Goal: Task Accomplishment & Management: Complete application form

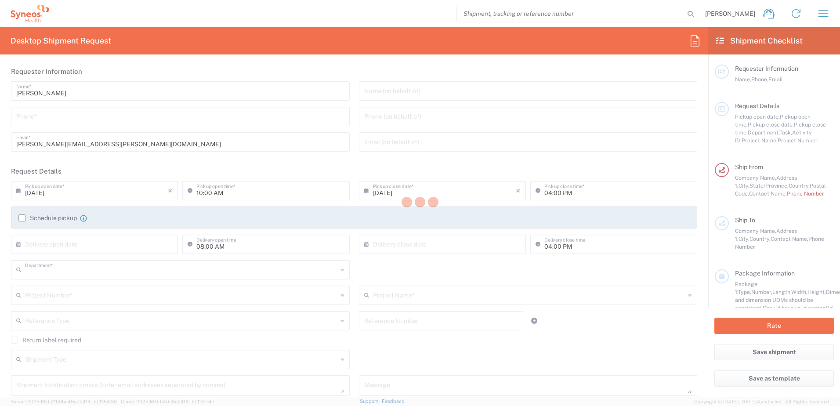
type input "8130"
type input "[US_STATE]"
type input "[GEOGRAPHIC_DATA]"
type input "Syneos Health, LLC-[GEOGRAPHIC_DATA] [GEOGRAPHIC_DATA] [GEOGRAPHIC_DATA]"
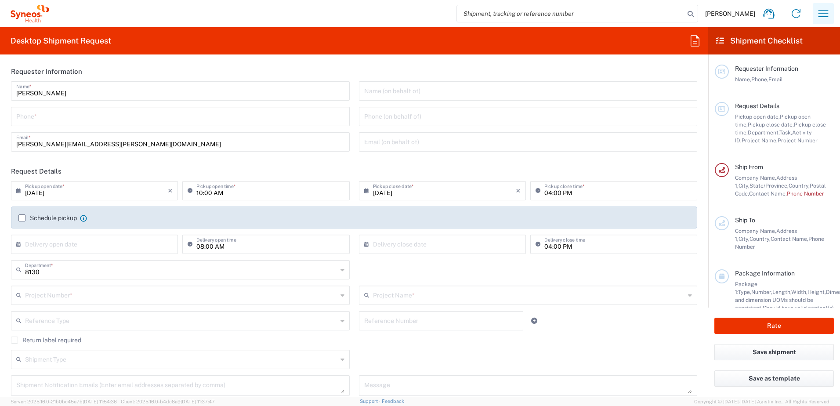
click at [827, 13] on icon "button" at bounding box center [823, 14] width 14 height 14
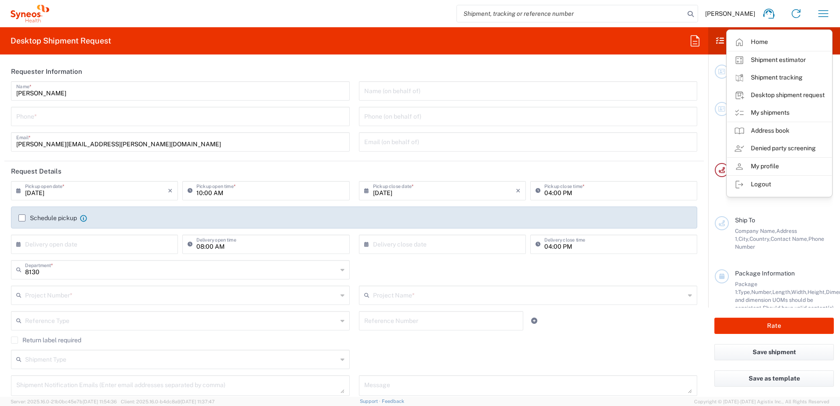
click at [756, 111] on link "My shipments" at bounding box center [779, 113] width 105 height 18
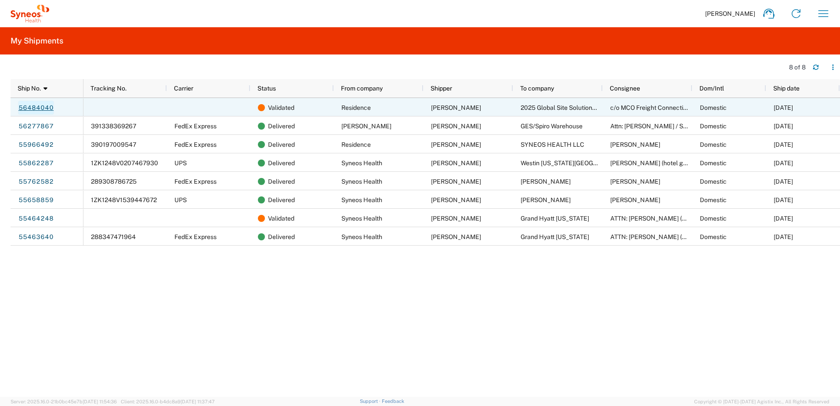
click at [48, 108] on link "56484040" at bounding box center [36, 108] width 36 height 14
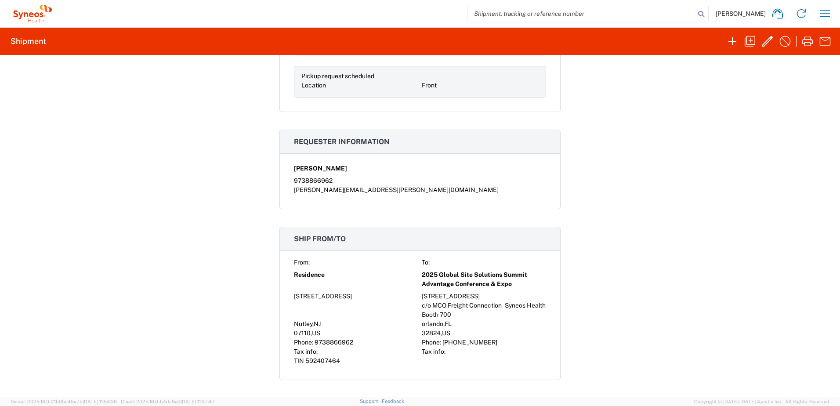
scroll to position [199, 0]
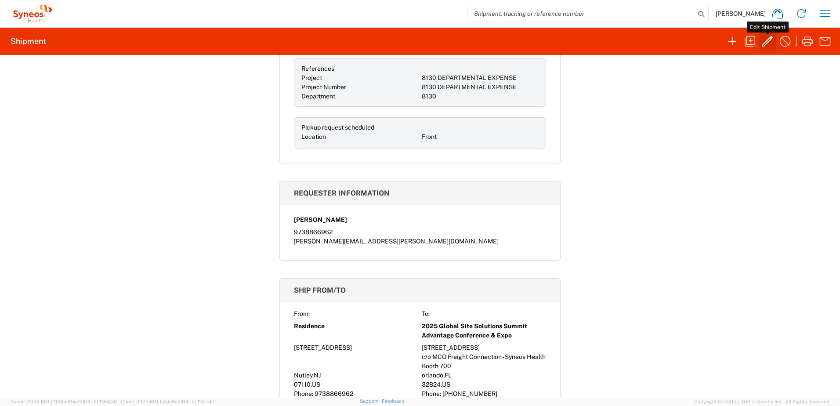
click at [769, 42] on icon "button" at bounding box center [768, 41] width 14 height 14
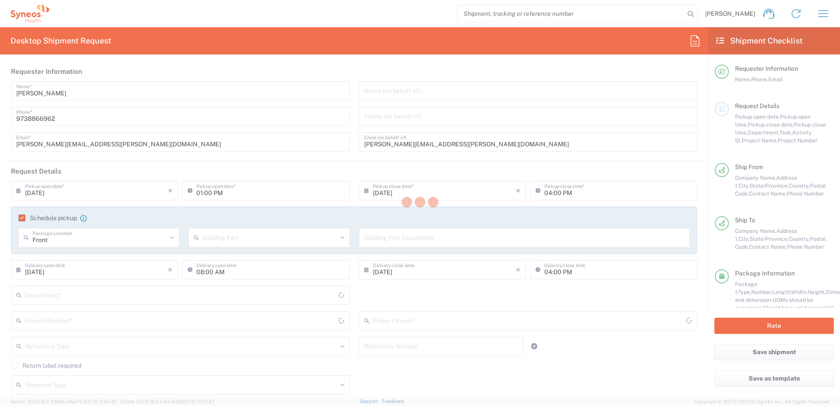
type input "8130"
type input "8130 DEPARTMENTAL EXPENSE"
type input "[US_STATE]"
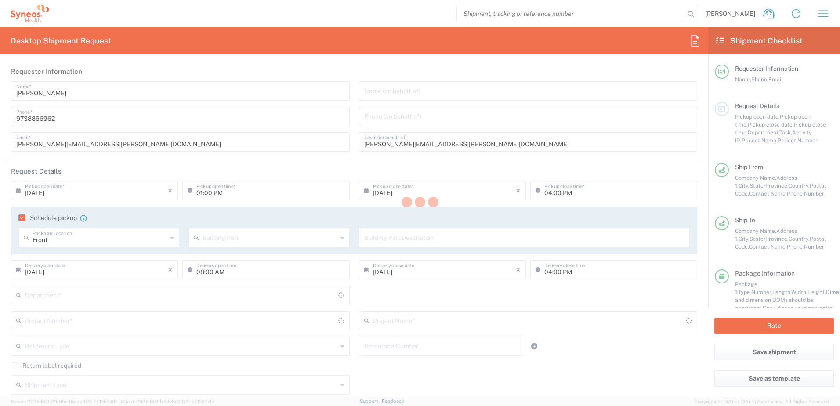
type input "Small Box"
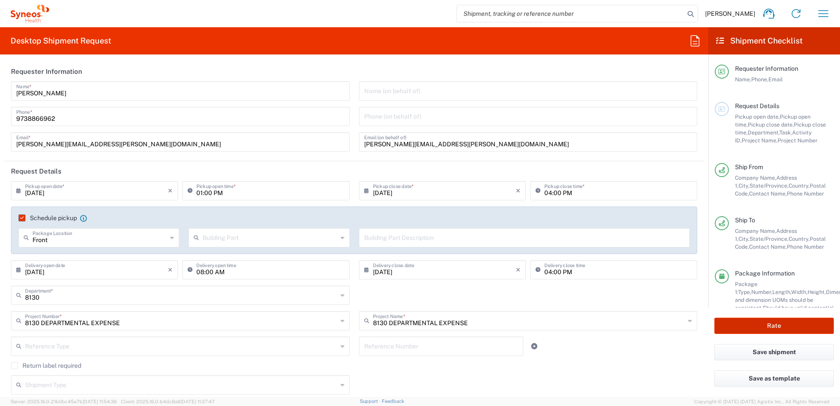
click at [767, 323] on button "Rate" at bounding box center [775, 326] width 120 height 16
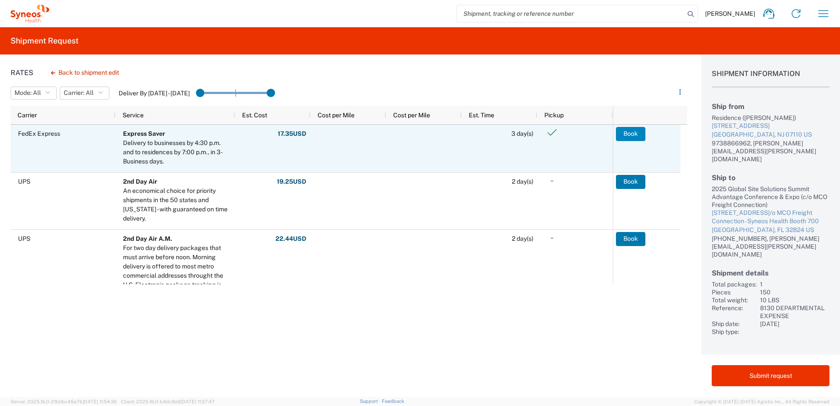
click at [630, 137] on button "Book" at bounding box center [630, 134] width 29 height 14
